Goal: Transaction & Acquisition: Purchase product/service

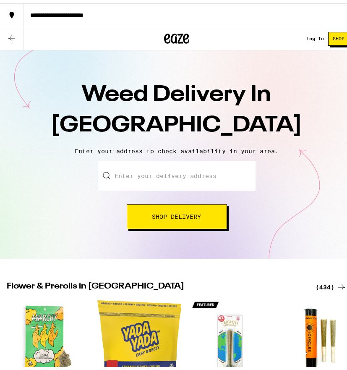
click at [167, 180] on input "Enter your delivery address" at bounding box center [177, 172] width 158 height 29
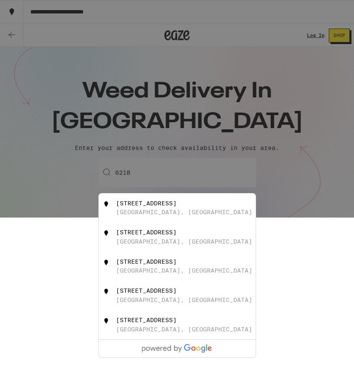
click at [165, 274] on div "[STREET_ADDRESS]" at bounding box center [191, 266] width 150 height 16
type input "[STREET_ADDRESS]"
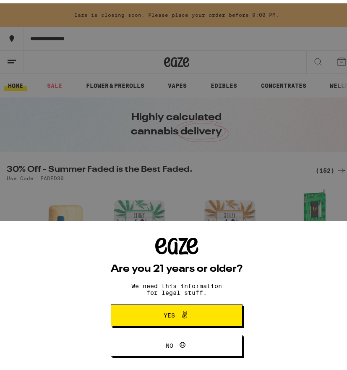
click at [163, 307] on span "Yes" at bounding box center [177, 312] width 64 height 11
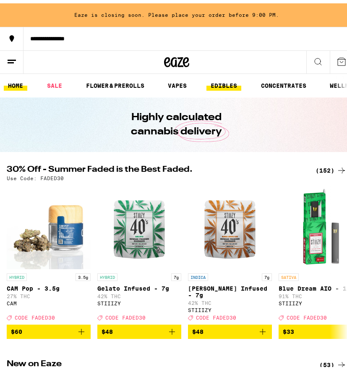
click at [215, 84] on link "EDIBLES" at bounding box center [224, 82] width 35 height 10
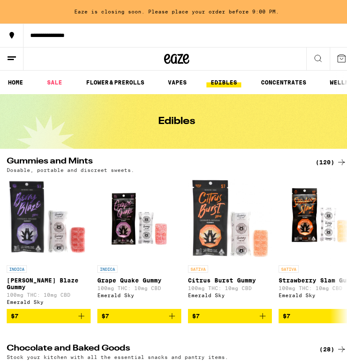
click at [319, 161] on div "(120)" at bounding box center [331, 162] width 31 height 10
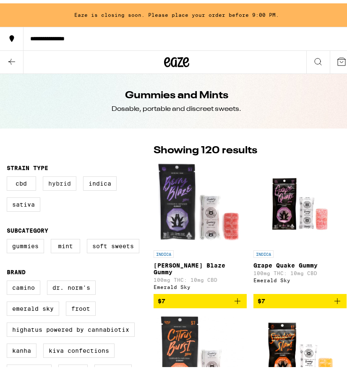
click at [57, 184] on label "Hybrid" at bounding box center [60, 180] width 34 height 14
click at [9, 175] on input "Hybrid" at bounding box center [8, 174] width 0 height 0
checkbox input "true"
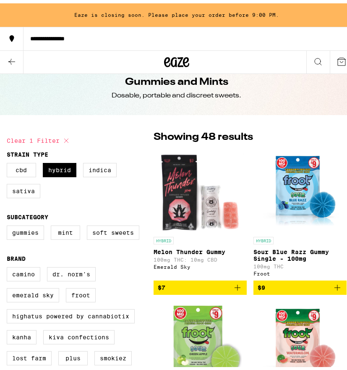
scroll to position [15, 0]
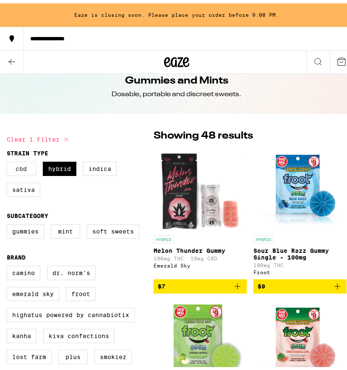
click at [28, 167] on label "CBD" at bounding box center [21, 165] width 29 height 14
click at [9, 160] on input "CBD" at bounding box center [8, 160] width 0 height 0
checkbox input "true"
click at [55, 167] on label "Hybrid" at bounding box center [60, 165] width 34 height 14
click at [9, 160] on input "Hybrid" at bounding box center [8, 160] width 0 height 0
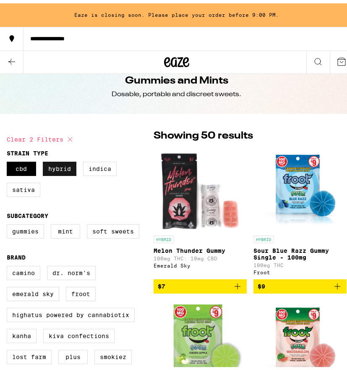
checkbox input "false"
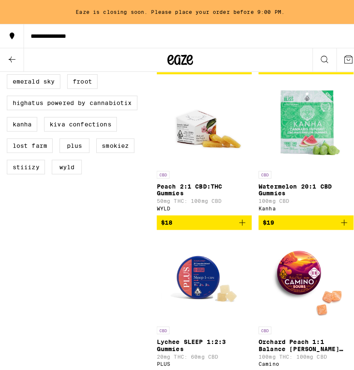
scroll to position [224, 0]
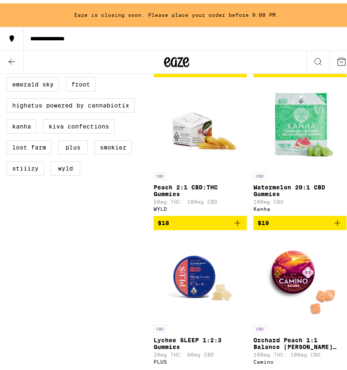
click at [309, 142] on img "Open page for Watermelon 20:1 CBD Gummies from Kanha" at bounding box center [300, 123] width 84 height 84
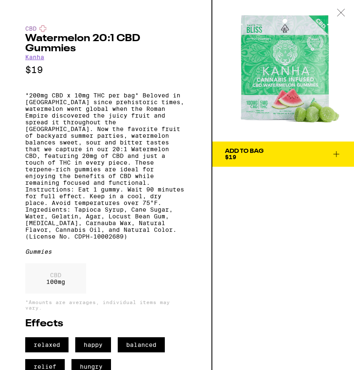
click at [326, 151] on span "Add To Bag $19" at bounding box center [283, 154] width 116 height 12
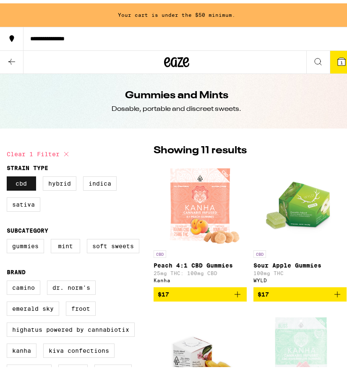
click at [23, 185] on label "CBD" at bounding box center [21, 180] width 29 height 14
click at [9, 175] on input "CBD" at bounding box center [8, 174] width 0 height 0
checkbox input "false"
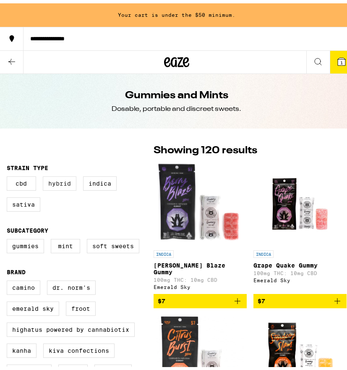
click at [59, 185] on label "Hybrid" at bounding box center [60, 180] width 34 height 14
click at [9, 175] on input "Hybrid" at bounding box center [8, 174] width 0 height 0
checkbox input "true"
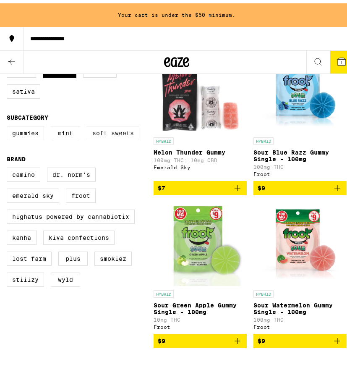
scroll to position [114, 0]
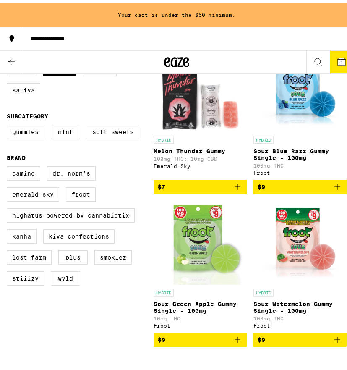
click at [24, 240] on label "Kanha" at bounding box center [22, 233] width 30 height 14
click at [9, 165] on input "Kanha" at bounding box center [8, 164] width 0 height 0
checkbox input "true"
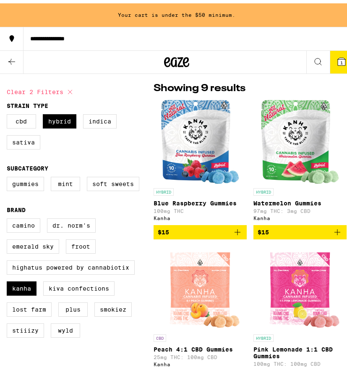
scroll to position [63, 0]
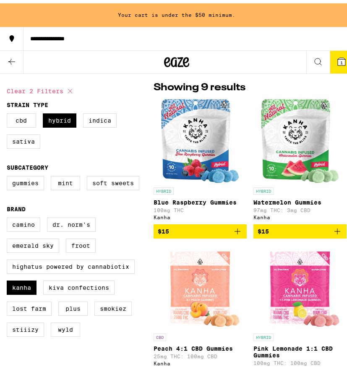
click at [236, 230] on icon "Add to bag" at bounding box center [238, 228] width 10 height 10
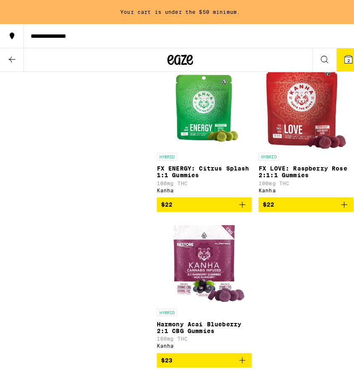
scroll to position [541, 0]
